Goal: Transaction & Acquisition: Subscribe to service/newsletter

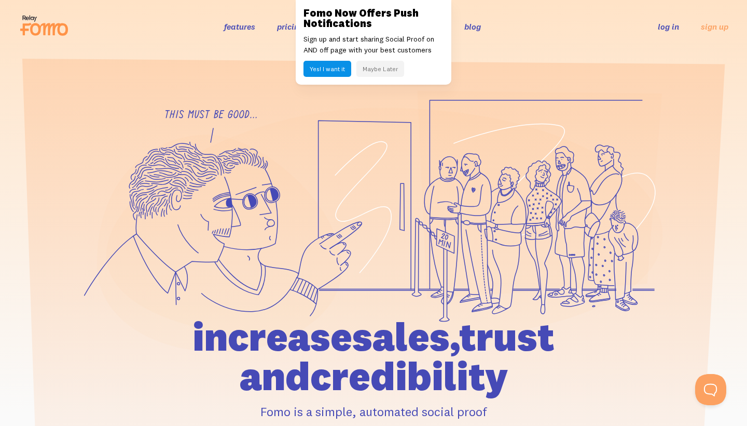
click at [394, 85] on section at bounding box center [373, 272] width 747 height 439
click at [401, 72] on button "Maybe Later" at bounding box center [381, 69] width 48 height 16
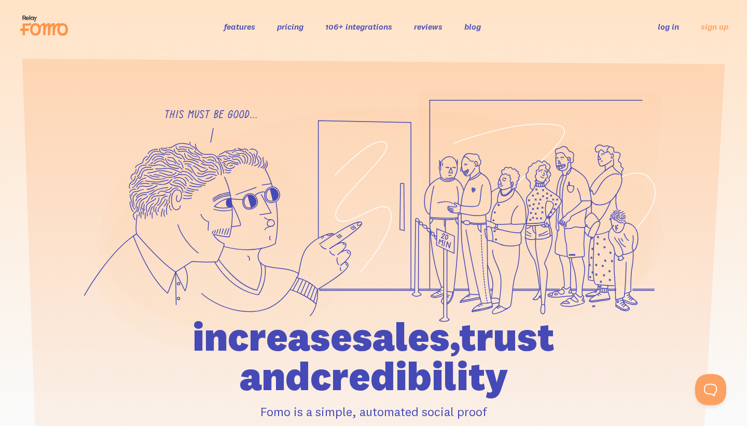
click at [288, 19] on div "features pricing 106+ integrations reviews blog log in sign up log in sign up" at bounding box center [374, 26] width 710 height 28
click at [290, 22] on link "pricing" at bounding box center [290, 26] width 26 height 10
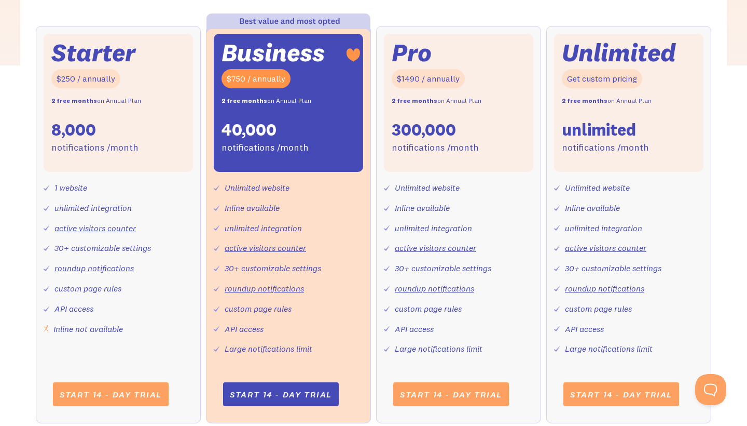
scroll to position [396, 0]
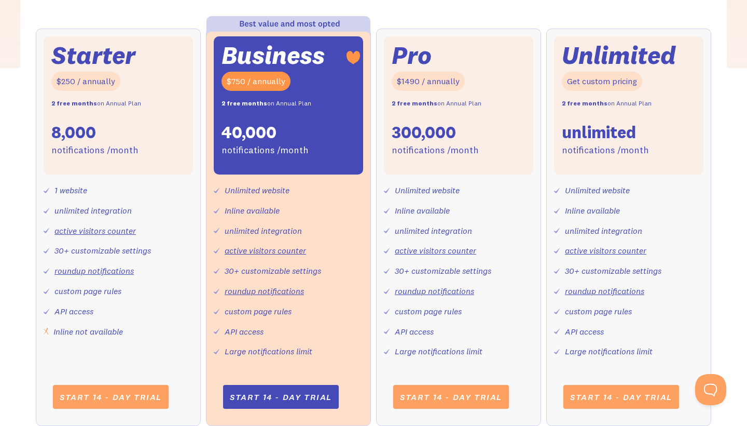
click at [145, 115] on div "Starter $250 / annually 2 free months on Annual Plan 8,000 notifications /month" at bounding box center [118, 105] width 149 height 138
click at [107, 143] on div "notifications /month" at bounding box center [94, 150] width 87 height 15
drag, startPoint x: 104, startPoint y: 77, endPoint x: 111, endPoint y: 78, distance: 6.8
click at [111, 78] on div "$250 / annually" at bounding box center [85, 81] width 69 height 19
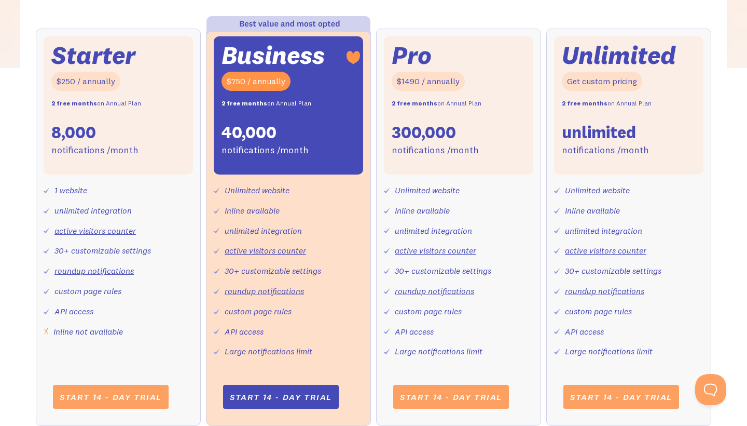
click at [72, 183] on div "1 website" at bounding box center [71, 190] width 33 height 15
click at [100, 207] on div "unlimited integration" at bounding box center [93, 210] width 77 height 15
drag, startPoint x: 147, startPoint y: 238, endPoint x: 55, endPoint y: 236, distance: 92.9
click at [55, 236] on div "1 website unlimited integration active visitors counter 30+ customizable settin…" at bounding box center [118, 256] width 149 height 164
drag, startPoint x: 160, startPoint y: 249, endPoint x: 46, endPoint y: 245, distance: 114.3
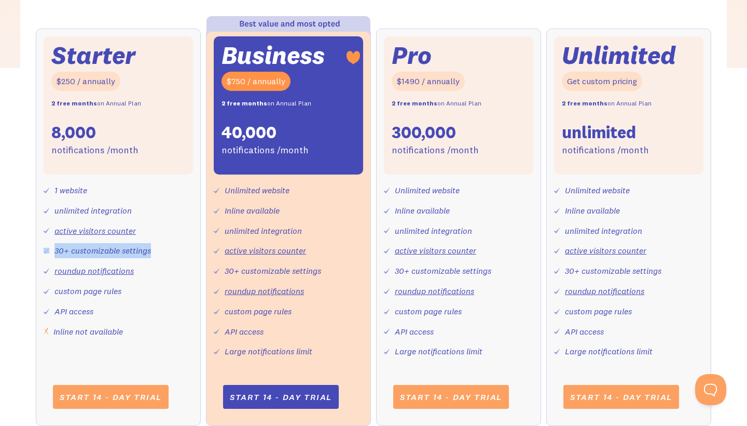
click at [45, 245] on div "1 website unlimited integration active visitors counter 30+ customizable settin…" at bounding box center [118, 256] width 149 height 164
click at [124, 281] on div "1 website unlimited integration active visitors counter 30+ customizable settin…" at bounding box center [118, 256] width 149 height 164
drag, startPoint x: 174, startPoint y: 267, endPoint x: 19, endPoint y: 270, distance: 155.2
click at [19, 270] on div "I am a brand I am an agency 17% off when paid annually Monthly Annual Starter $…" at bounding box center [373, 172] width 747 height 549
click at [122, 304] on div "1 website unlimited integration active visitors counter 30+ customizable settin…" at bounding box center [118, 256] width 149 height 164
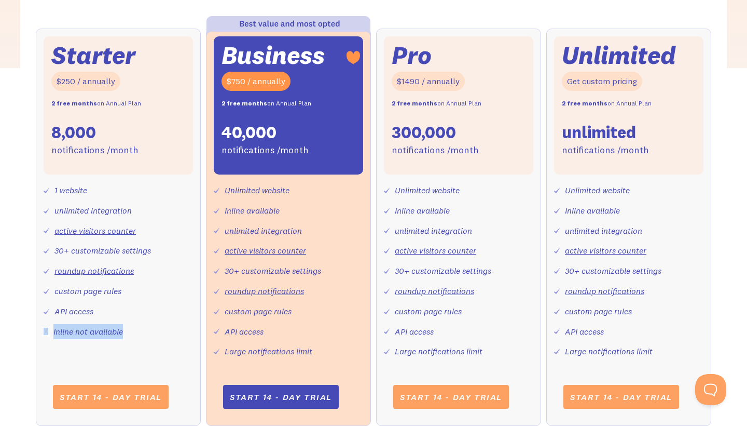
drag, startPoint x: 176, startPoint y: 355, endPoint x: 98, endPoint y: 307, distance: 92.2
click at [98, 306] on div "Starter $250 / annually 2 free months on Annual Plan 8,000 notifications /month…" at bounding box center [118, 227] width 165 height 397
click at [118, 324] on div "Inline not available" at bounding box center [88, 331] width 70 height 15
drag, startPoint x: 99, startPoint y: 309, endPoint x: 19, endPoint y: 303, distance: 80.2
click at [19, 303] on div "I am a brand I am an agency 17% off when paid annually Monthly Annual Starter $…" at bounding box center [373, 172] width 747 height 549
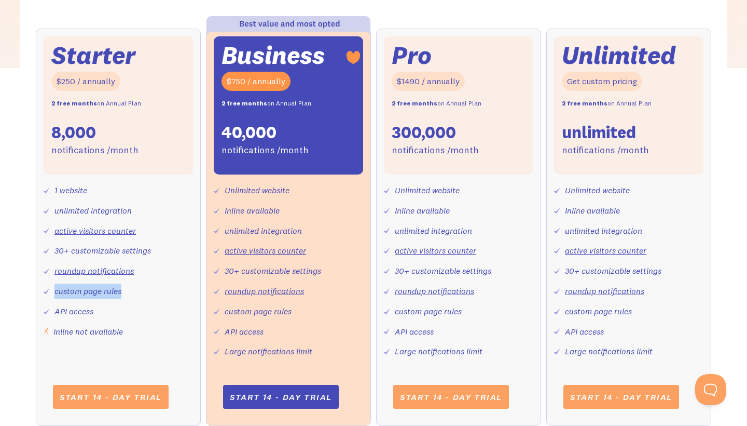
drag, startPoint x: 120, startPoint y: 293, endPoint x: 0, endPoint y: 279, distance: 120.7
click at [0, 279] on div "I am a brand I am an agency 17% off when paid annually Monthly Annual Starter $…" at bounding box center [373, 172] width 747 height 549
drag, startPoint x: 146, startPoint y: 269, endPoint x: 24, endPoint y: 269, distance: 122.5
click at [25, 269] on div "Monthly Annual Starter $25 / month 8,000 notifications /month 1 website unlimit…" at bounding box center [373, 208] width 707 height 478
drag, startPoint x: 166, startPoint y: 233, endPoint x: 24, endPoint y: 226, distance: 142.4
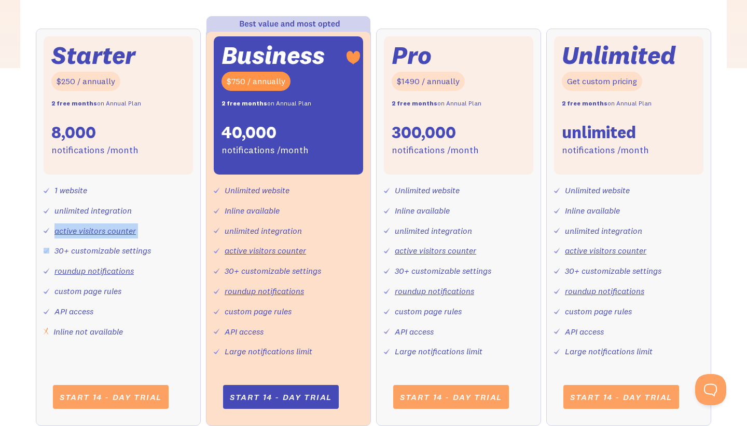
click at [24, 227] on div "Monthly Annual Starter $25 / month 8,000 notifications /month 1 website unlimit…" at bounding box center [373, 208] width 707 height 478
click at [167, 221] on div "1 website unlimited integration active visitors counter 30+ customizable settin…" at bounding box center [118, 256] width 149 height 164
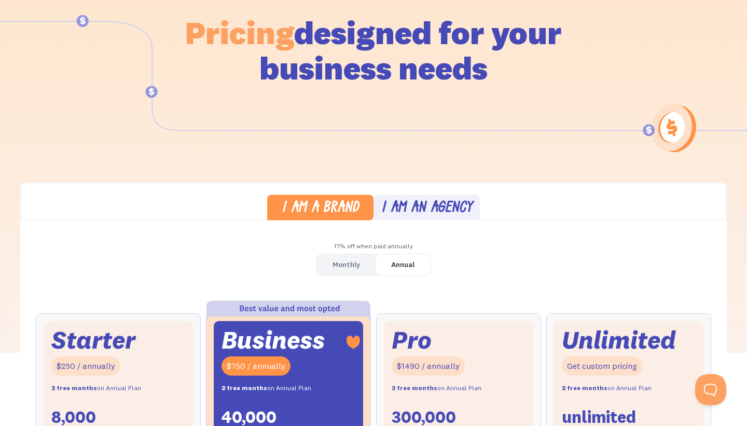
scroll to position [111, 0]
click at [425, 268] on link "Annual" at bounding box center [403, 265] width 55 height 20
click at [443, 199] on link "I am an agency" at bounding box center [427, 207] width 106 height 25
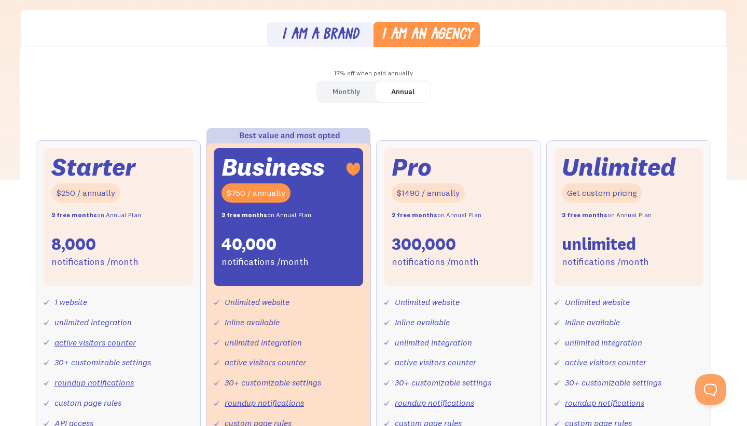
scroll to position [284, 0]
click at [168, 282] on div "Starter $250 / annually 2 free months on Annual Plan 8,000 notifications /month" at bounding box center [118, 217] width 149 height 138
click at [157, 234] on div "Starter $250 / annually 2 free months on Annual Plan 8,000 notifications /month" at bounding box center [118, 217] width 149 height 138
click at [343, 86] on div "Monthly" at bounding box center [347, 92] width 28 height 15
